Goal: Find specific page/section: Find specific page/section

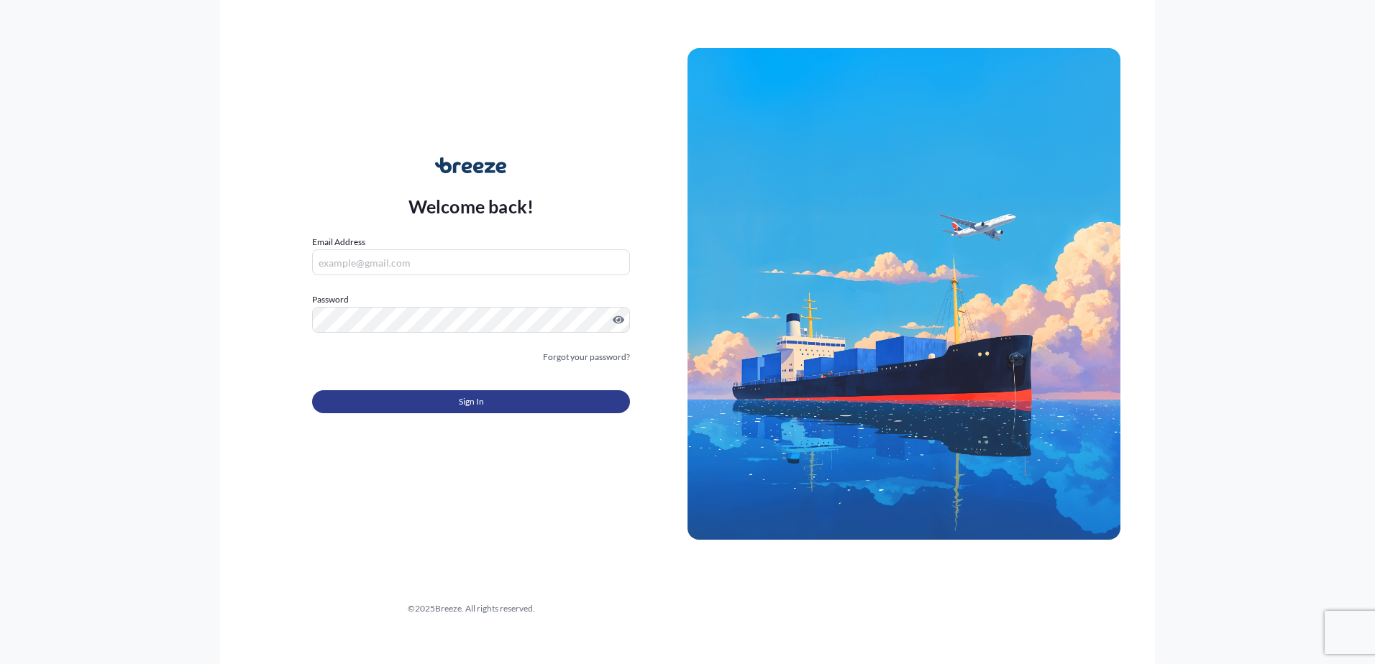
type input "[EMAIL_ADDRESS][DOMAIN_NAME]"
click at [424, 403] on button "Sign In" at bounding box center [471, 401] width 318 height 23
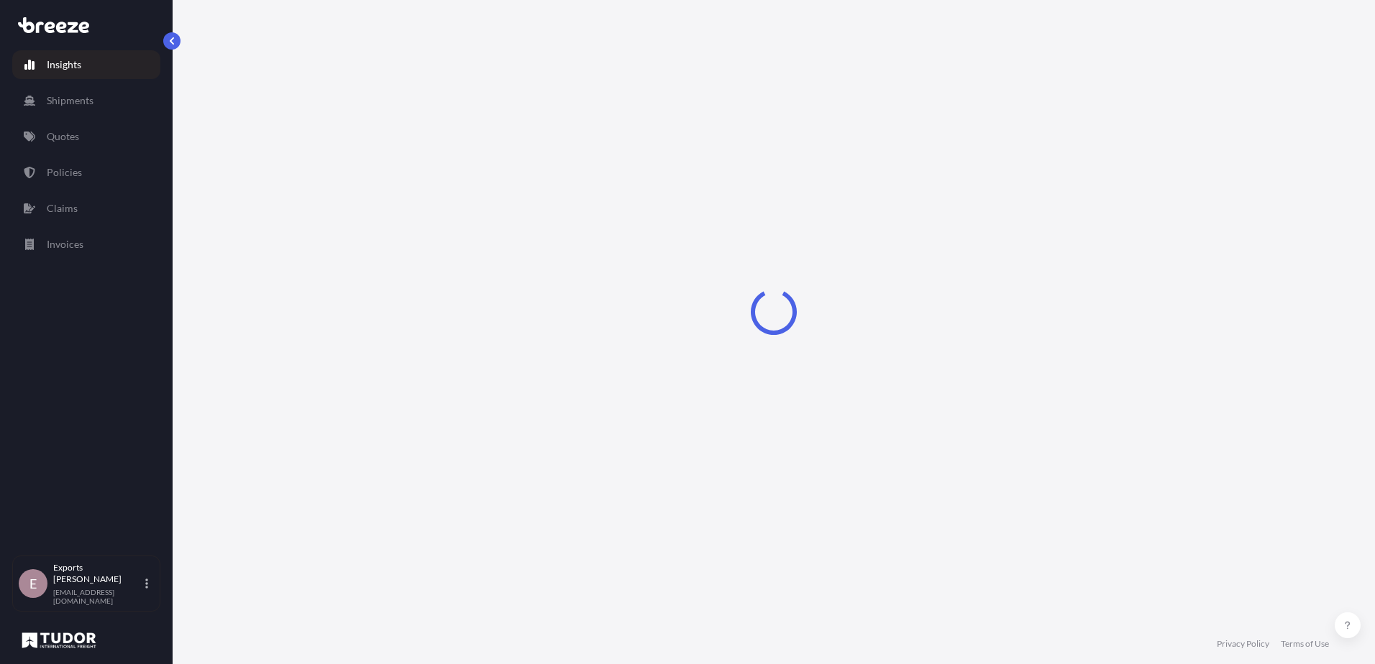
select select "2025"
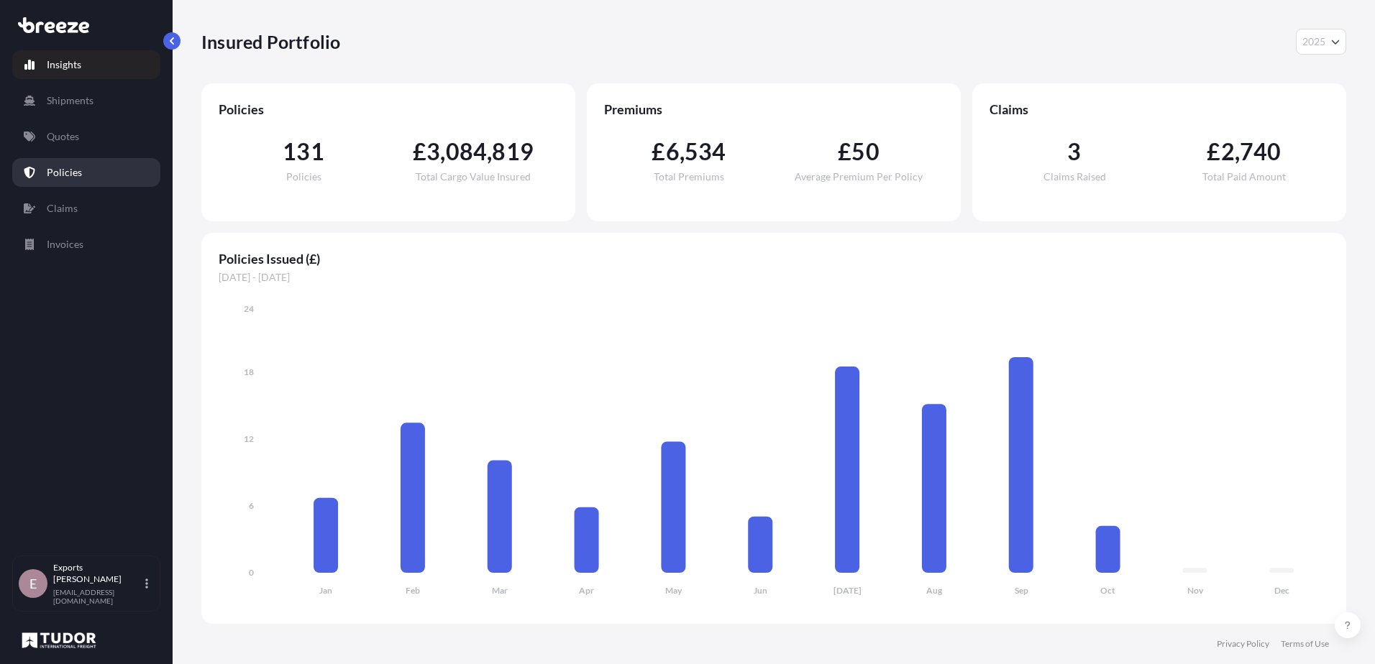
click at [96, 167] on link "Policies" at bounding box center [86, 172] width 148 height 29
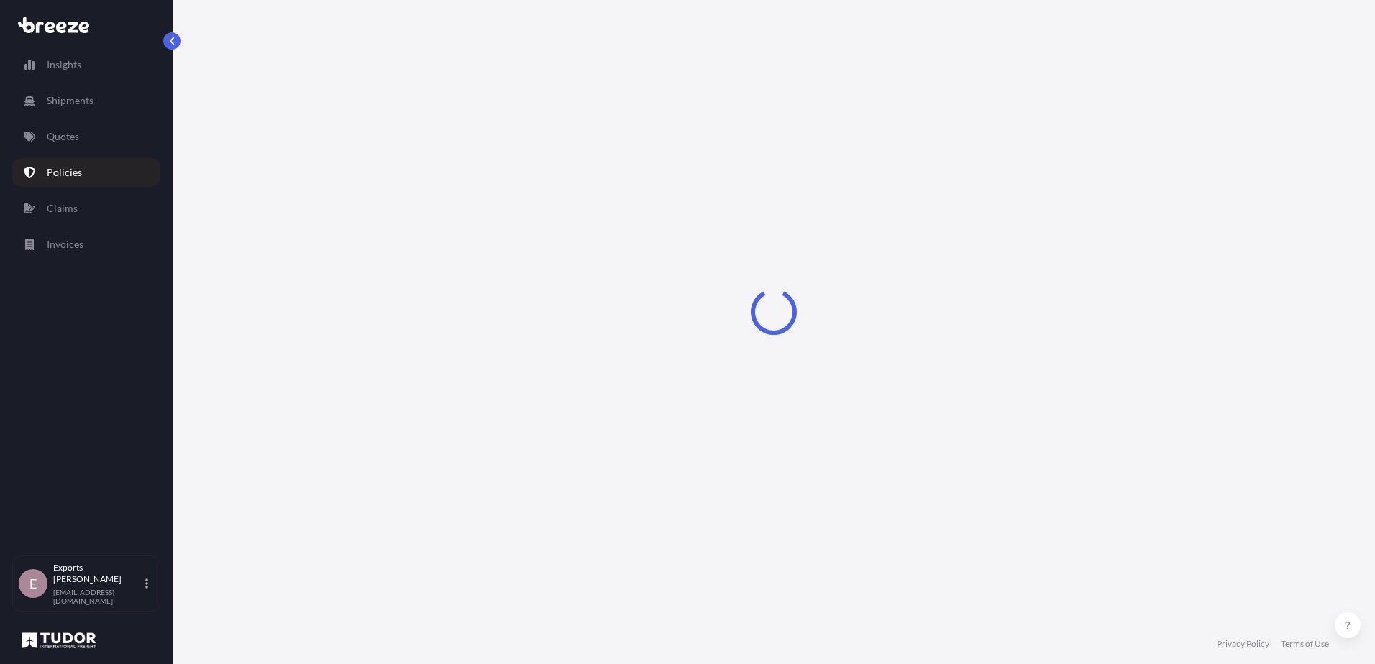
click at [78, 141] on p "Quotes" at bounding box center [63, 136] width 32 height 14
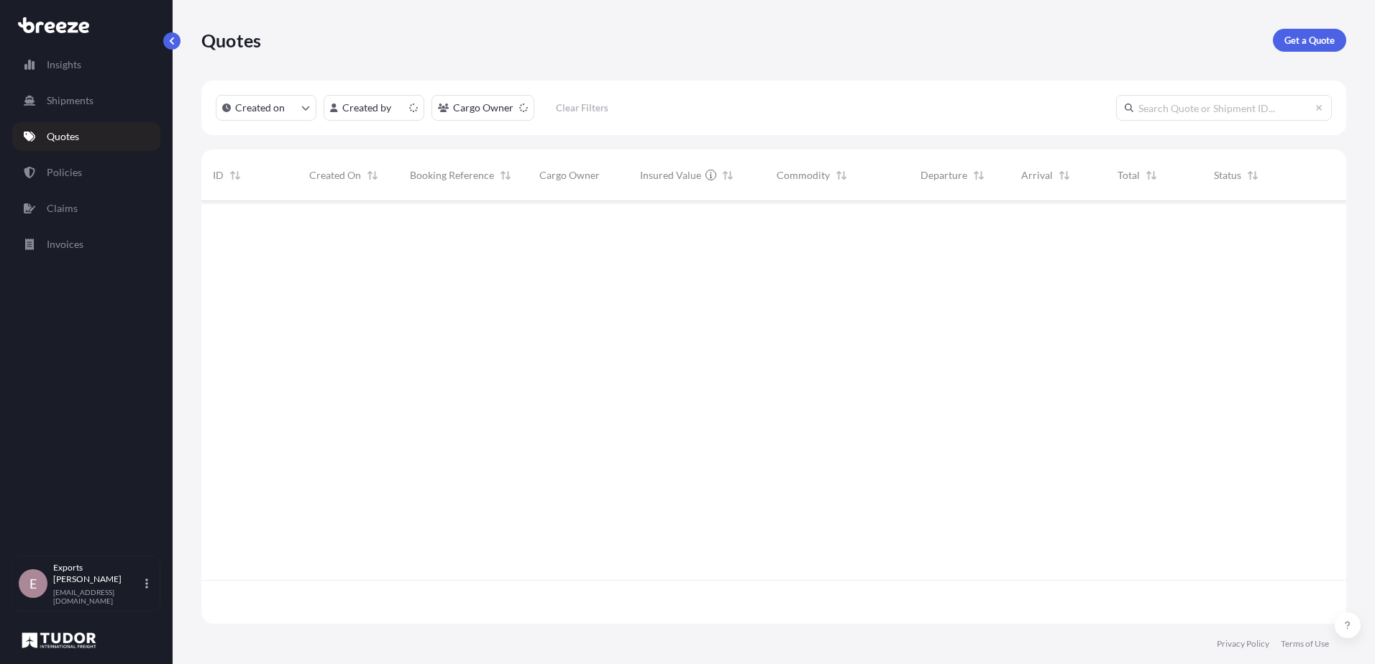
scroll to position [420, 1134]
